Goal: Check status

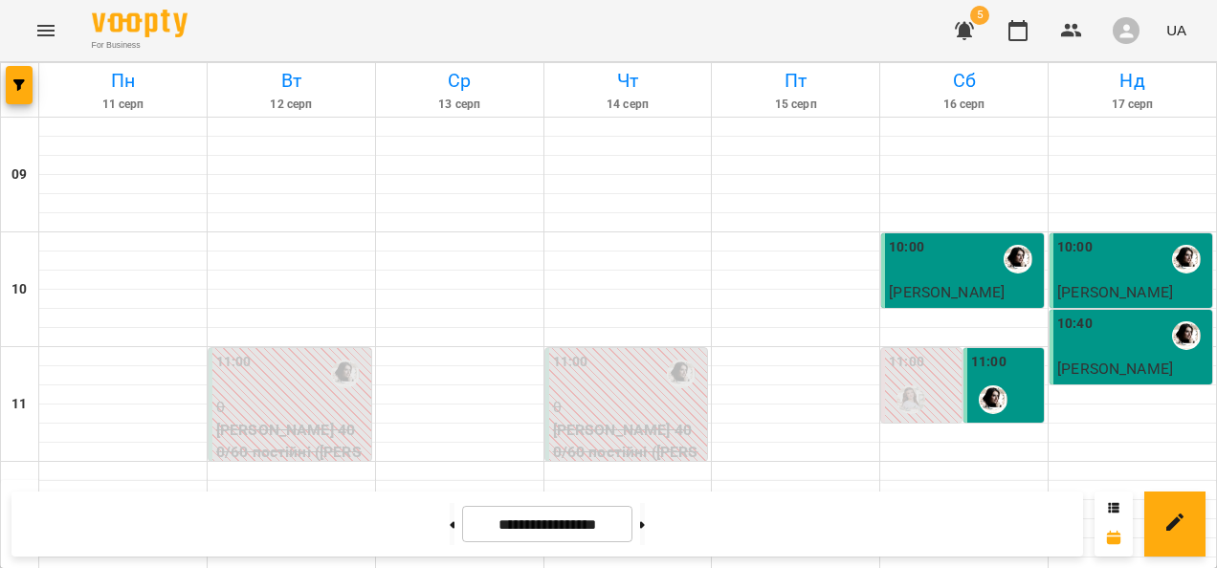
scroll to position [1127, 0]
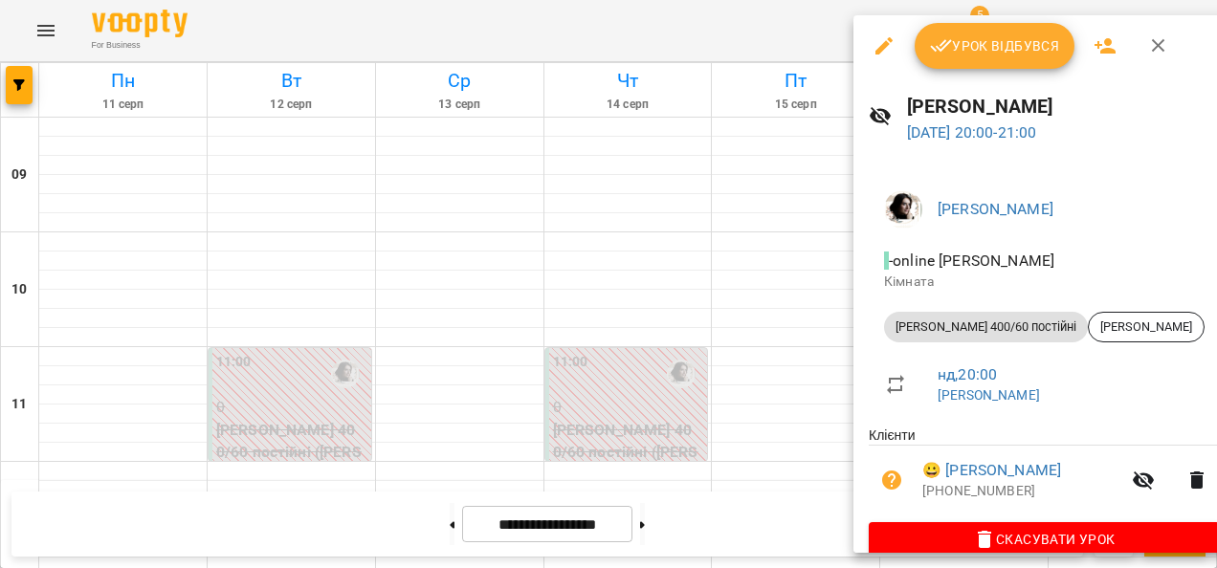
click at [973, 48] on span "Урок відбувся" at bounding box center [995, 45] width 130 height 23
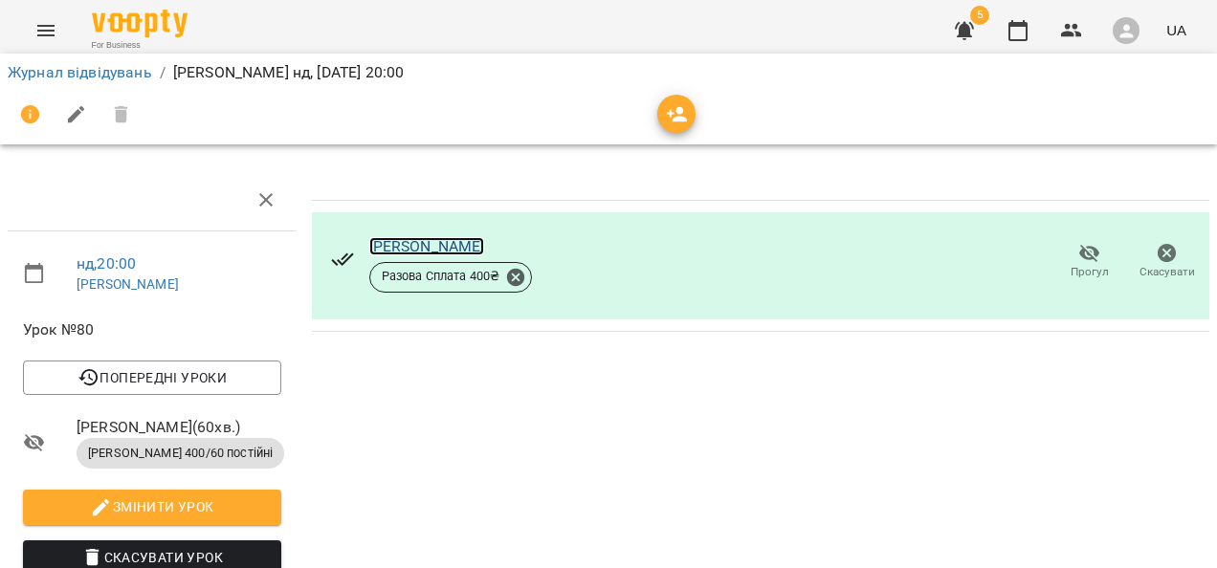
click at [369, 241] on link "[PERSON_NAME]" at bounding box center [427, 246] width 116 height 18
